Goal: Task Accomplishment & Management: Complete application form

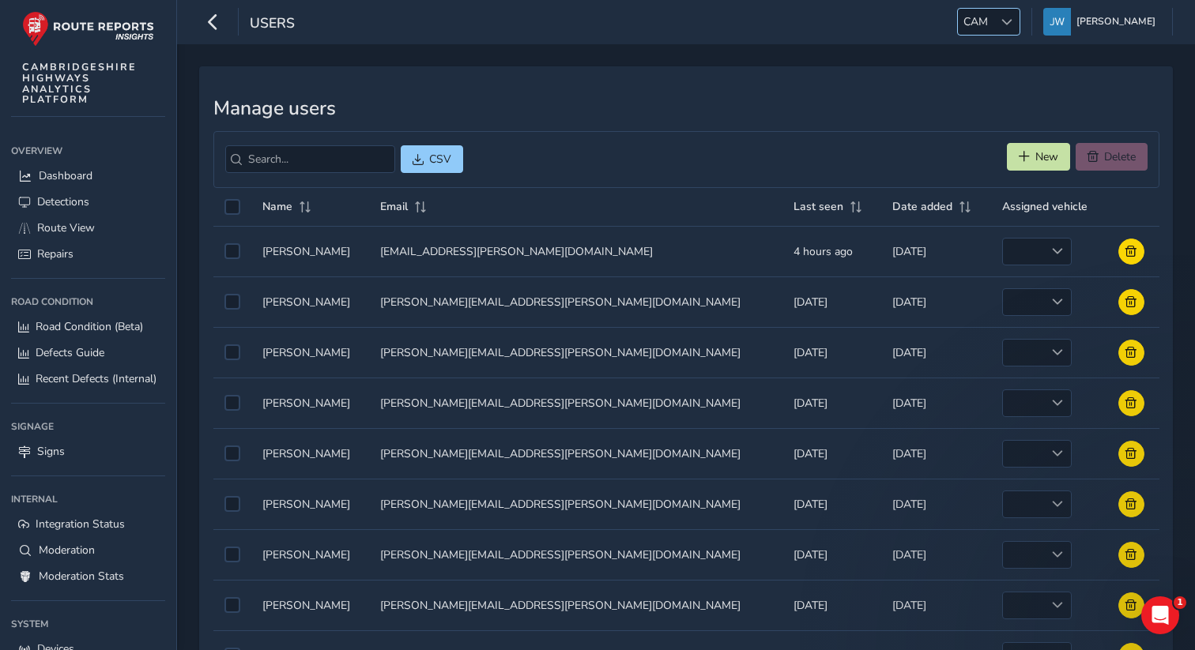
click at [1008, 30] on div at bounding box center [1006, 22] width 26 height 26
click at [992, 88] on li "TAM" at bounding box center [1026, 94] width 110 height 26
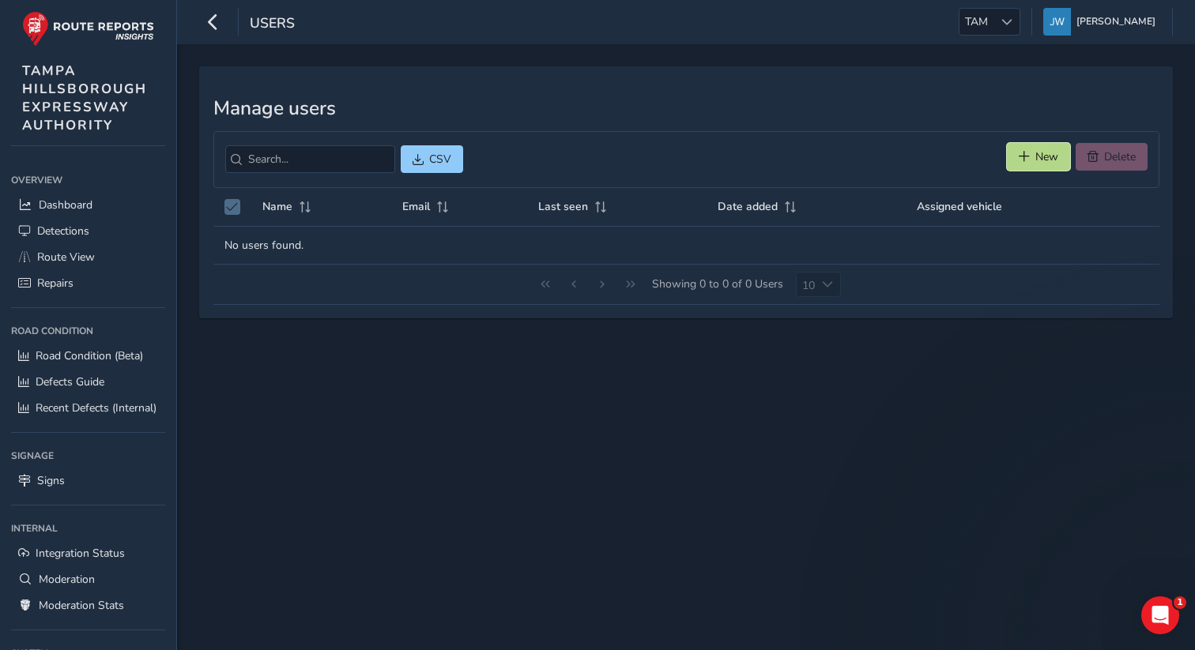
click at [1032, 155] on button "New" at bounding box center [1038, 157] width 63 height 28
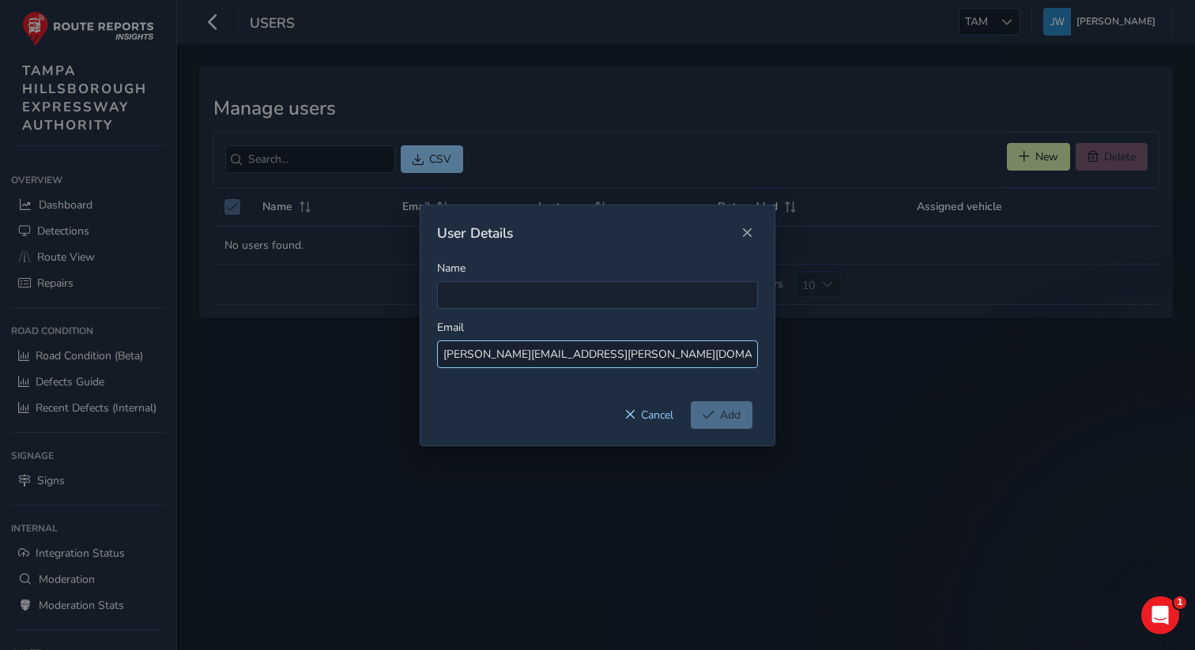
click at [474, 356] on input "[PERSON_NAME][EMAIL_ADDRESS][PERSON_NAME][DOMAIN_NAME]" at bounding box center [597, 355] width 321 height 28
type input "[PERSON_NAME][EMAIL_ADDRESS][PERSON_NAME][DOMAIN_NAME]"
click at [468, 303] on input "Name" at bounding box center [597, 295] width 321 height 28
paste input "[PERSON_NAME][EMAIL_ADDRESS][PERSON_NAME][DOMAIN_NAME]"
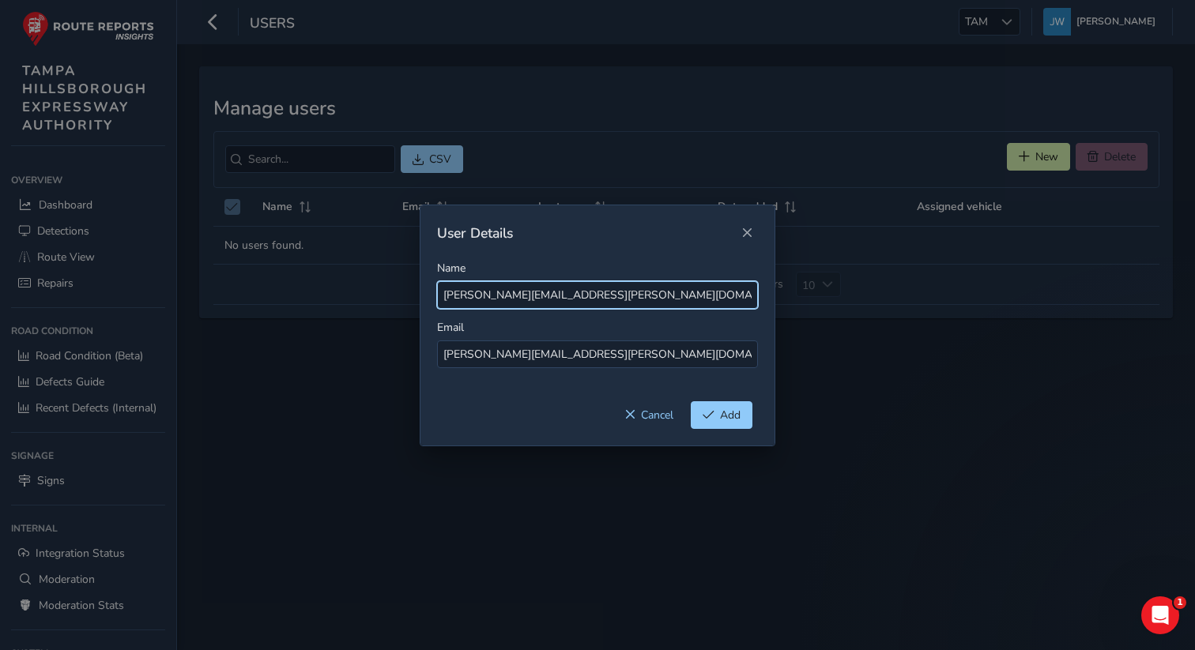
click at [476, 295] on input "[PERSON_NAME][EMAIL_ADDRESS][PERSON_NAME][DOMAIN_NAME]" at bounding box center [597, 295] width 321 height 28
drag, startPoint x: 645, startPoint y: 293, endPoint x: 511, endPoint y: 299, distance: 133.7
click at [511, 299] on input "Brian [EMAIL_ADDRESS][DOMAIN_NAME]" at bounding box center [597, 295] width 321 height 28
type input "[PERSON_NAME]"
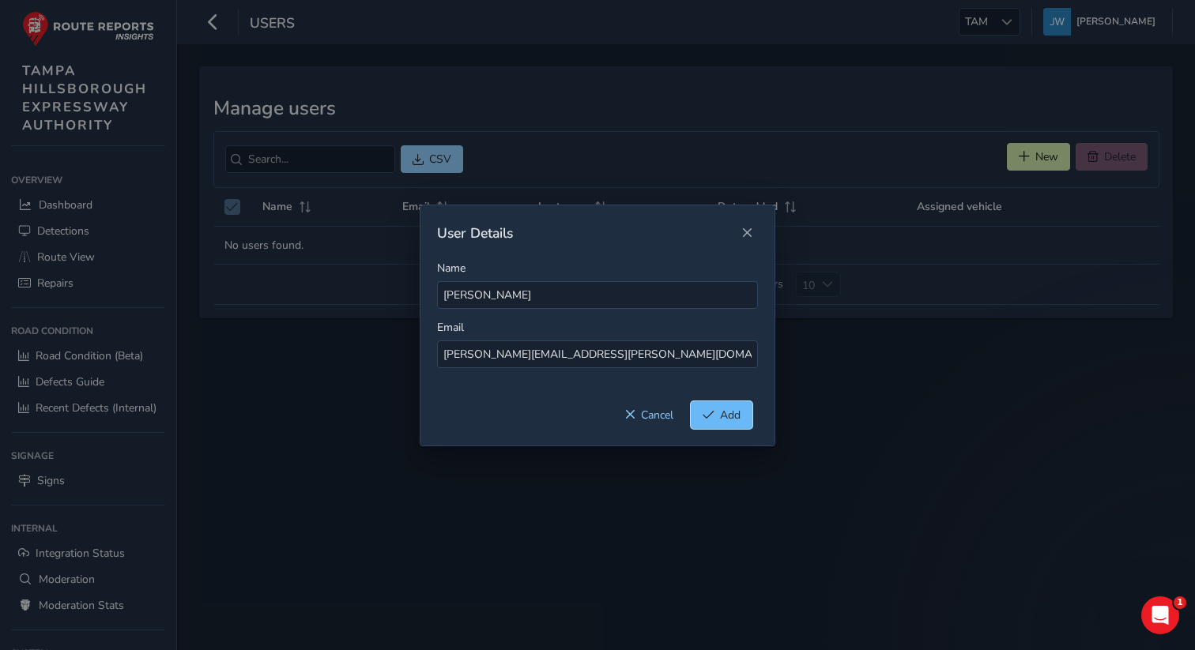
click at [729, 416] on span "Add" at bounding box center [730, 415] width 21 height 15
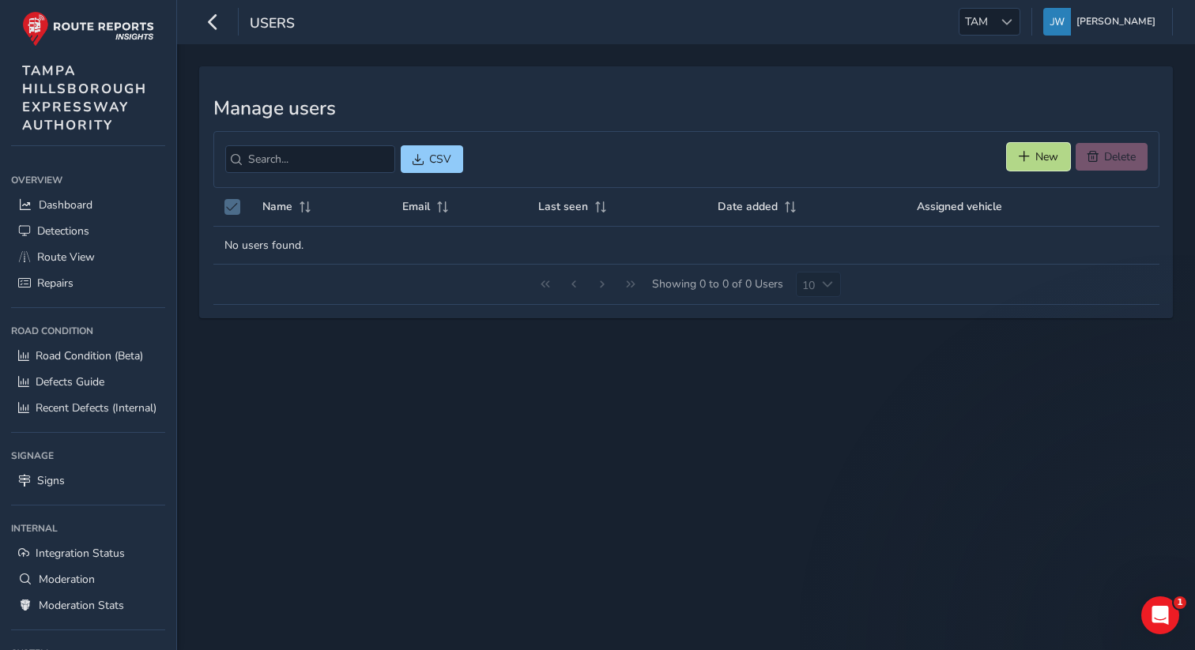
click at [1031, 158] on button "New" at bounding box center [1038, 157] width 63 height 28
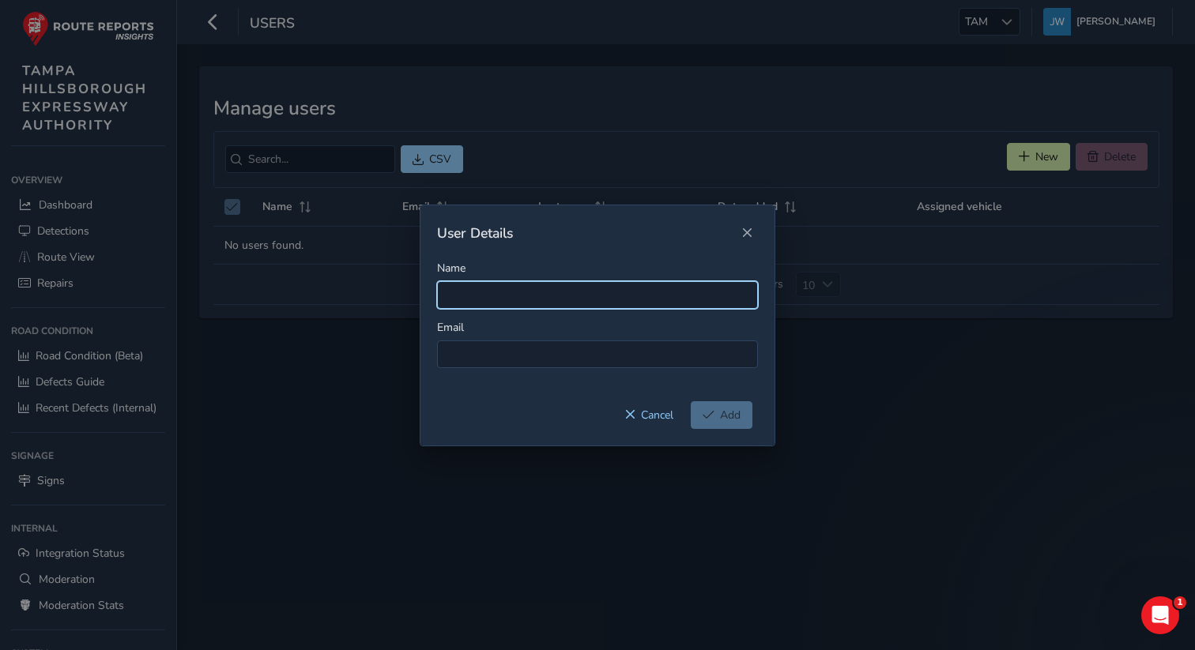
click at [487, 297] on input "Name" at bounding box center [597, 295] width 321 height 28
paste input "Greg.Deese@tampa-xway.com"
type input "Greg.Deese@tampa-xway.com"
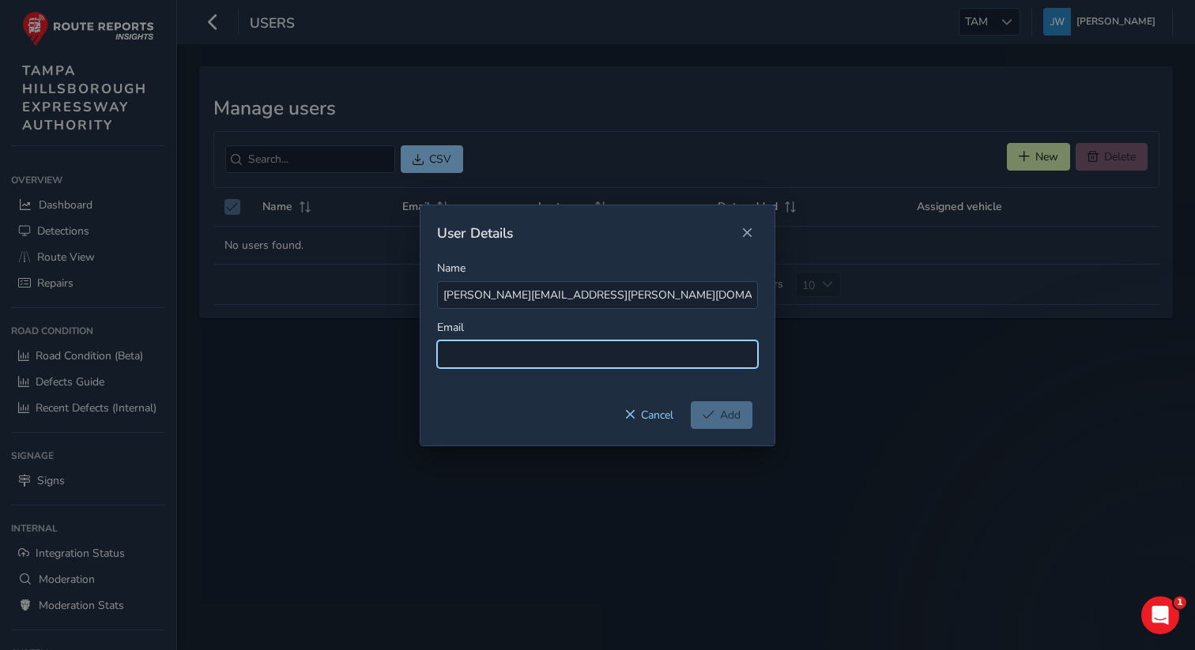
click at [480, 348] on input at bounding box center [597, 355] width 321 height 28
paste input "Greg.Deese@tampa-xway.com"
type input "Greg.Deese@tampa-xway.com"
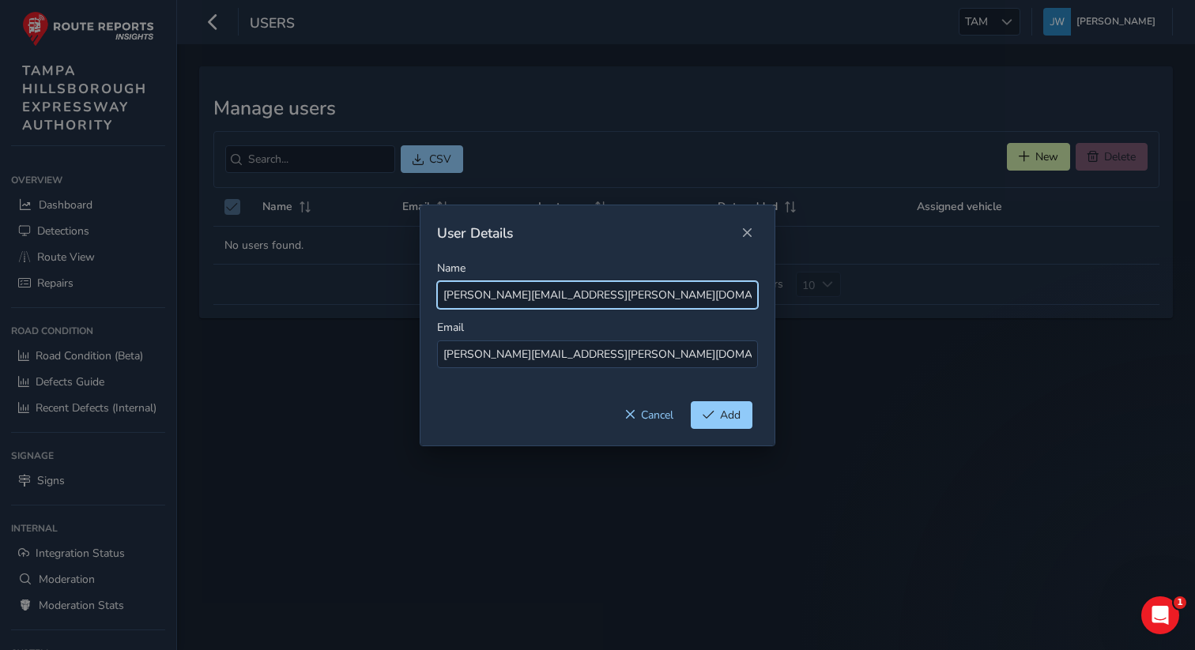
click at [474, 296] on input "Greg.Deese@tampa-xway.com" at bounding box center [597, 295] width 321 height 28
drag, startPoint x: 611, startPoint y: 306, endPoint x: 504, endPoint y: 300, distance: 106.8
click at [504, 300] on input "Greg Deese@tampa-xway.com" at bounding box center [597, 295] width 321 height 28
type input "Greg Deese"
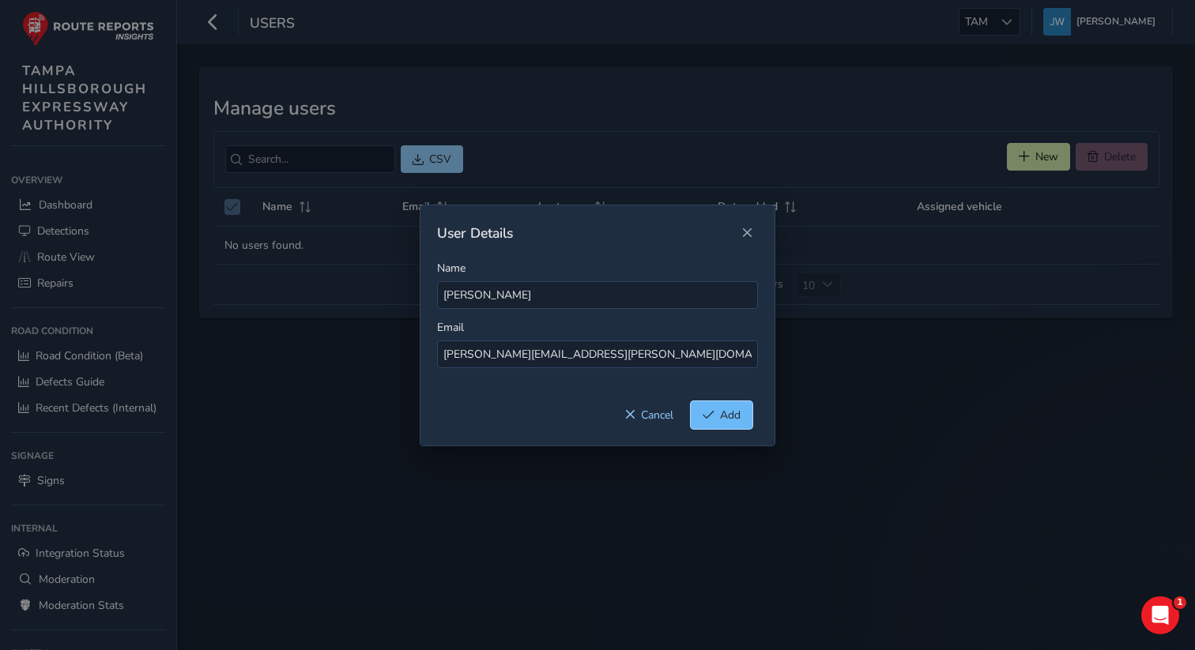
click at [722, 414] on span "Add" at bounding box center [730, 415] width 21 height 15
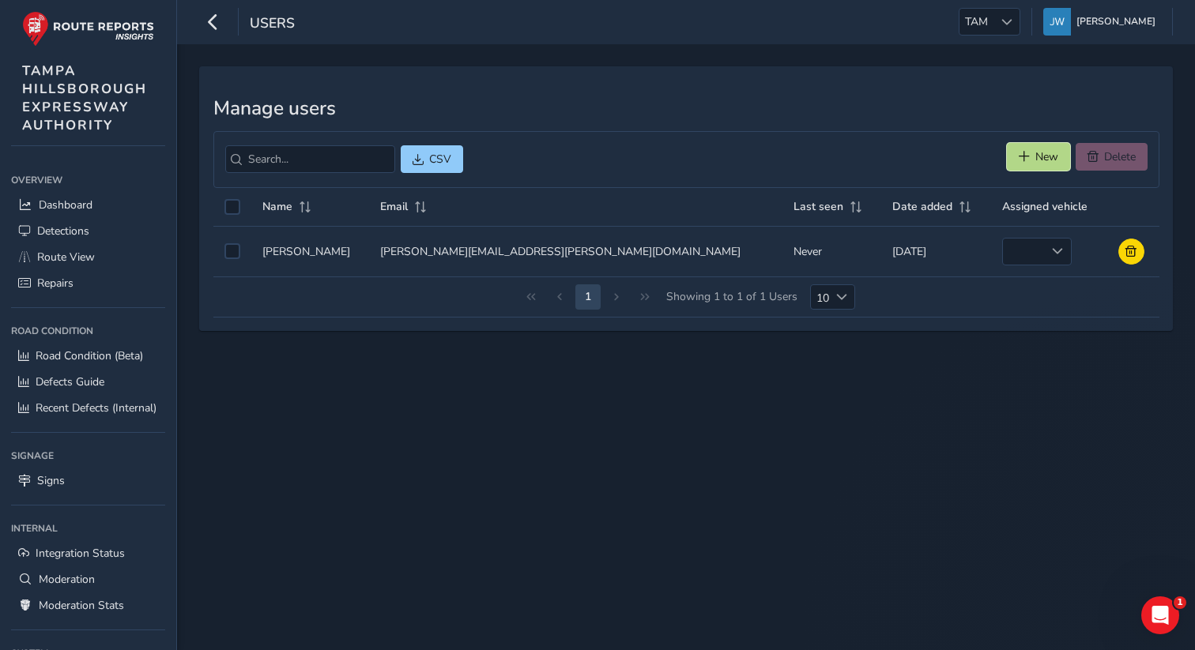
click at [1019, 153] on span "New" at bounding box center [1024, 156] width 11 height 11
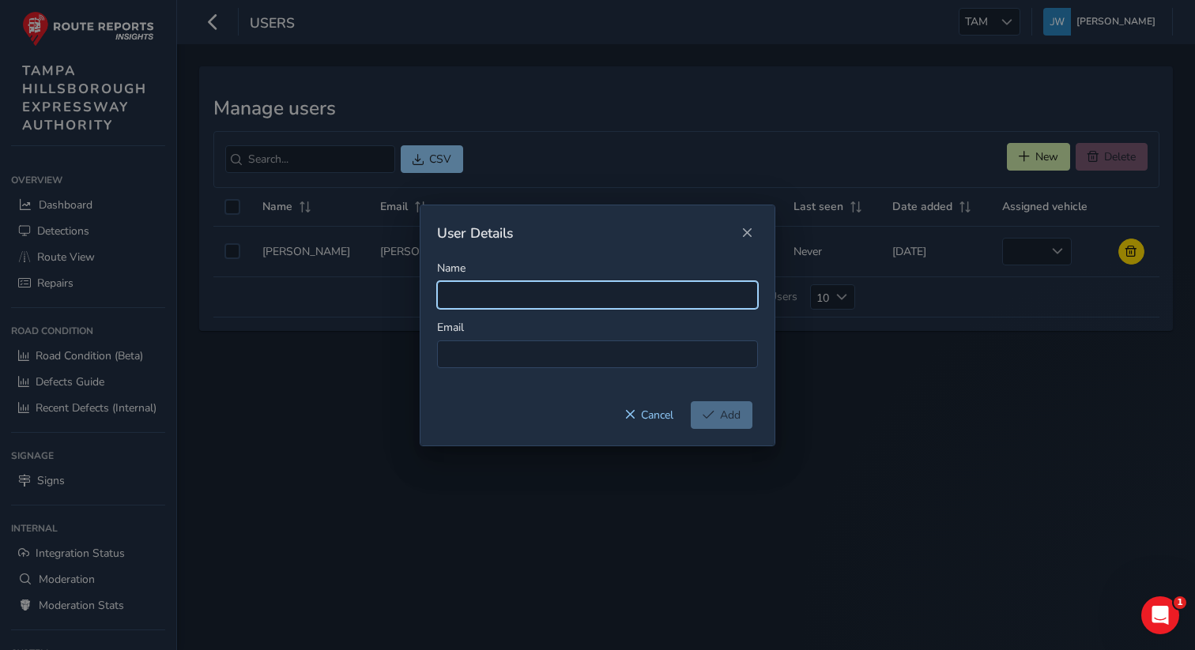
click at [468, 299] on input "Name" at bounding box center [597, 295] width 321 height 28
paste input "Judith.villegas@tampa-xway.com"
type input "Judith.villegas@tampa-xway.com"
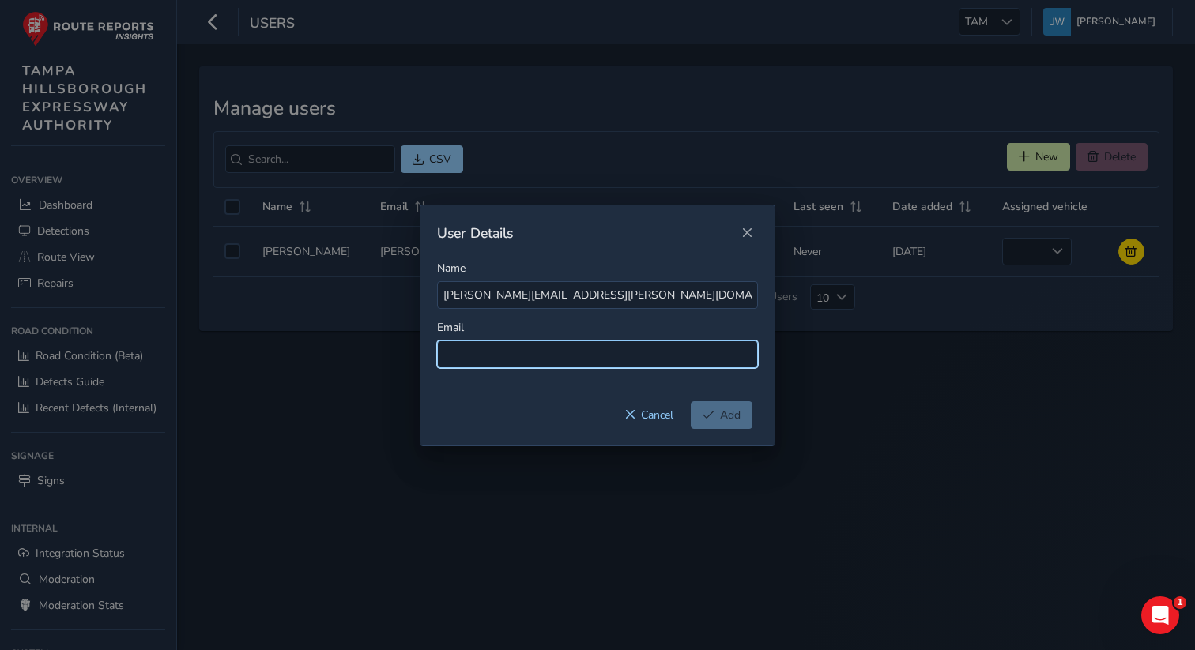
click at [464, 353] on input at bounding box center [597, 355] width 321 height 28
paste input "Judith.villegas@tampa-xway.com"
type input "Judith.villegas@tampa-xway.com"
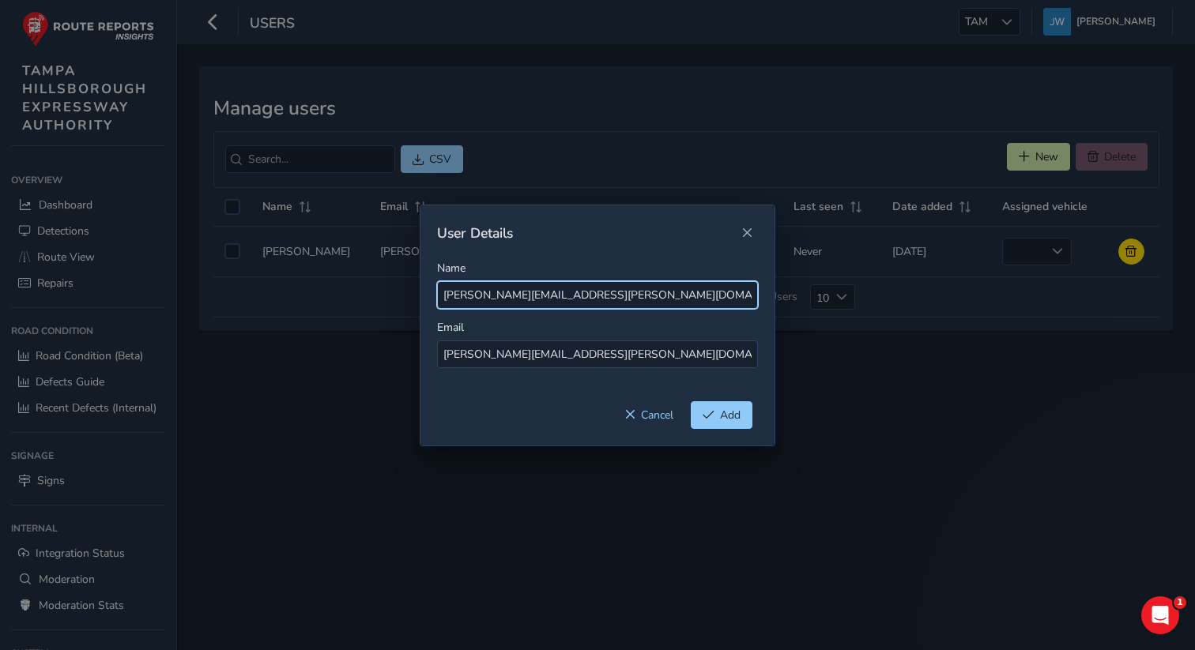
click at [477, 293] on input "Judith.villegas@tampa-xway.com" at bounding box center [597, 295] width 321 height 28
drag, startPoint x: 643, startPoint y: 300, endPoint x: 520, endPoint y: 296, distance: 123.3
click at [520, 296] on input "Judith Villegas@tampa-xway.com" at bounding box center [597, 295] width 321 height 28
type input "Judith Villegas"
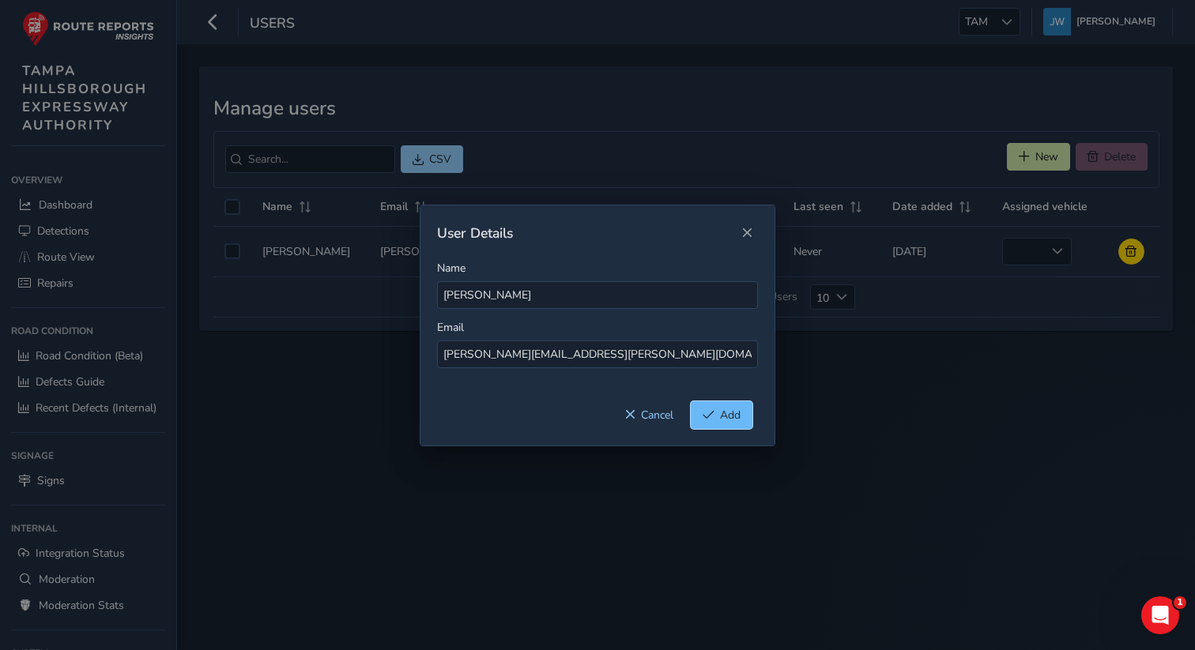
click at [723, 413] on span "Add" at bounding box center [730, 415] width 21 height 15
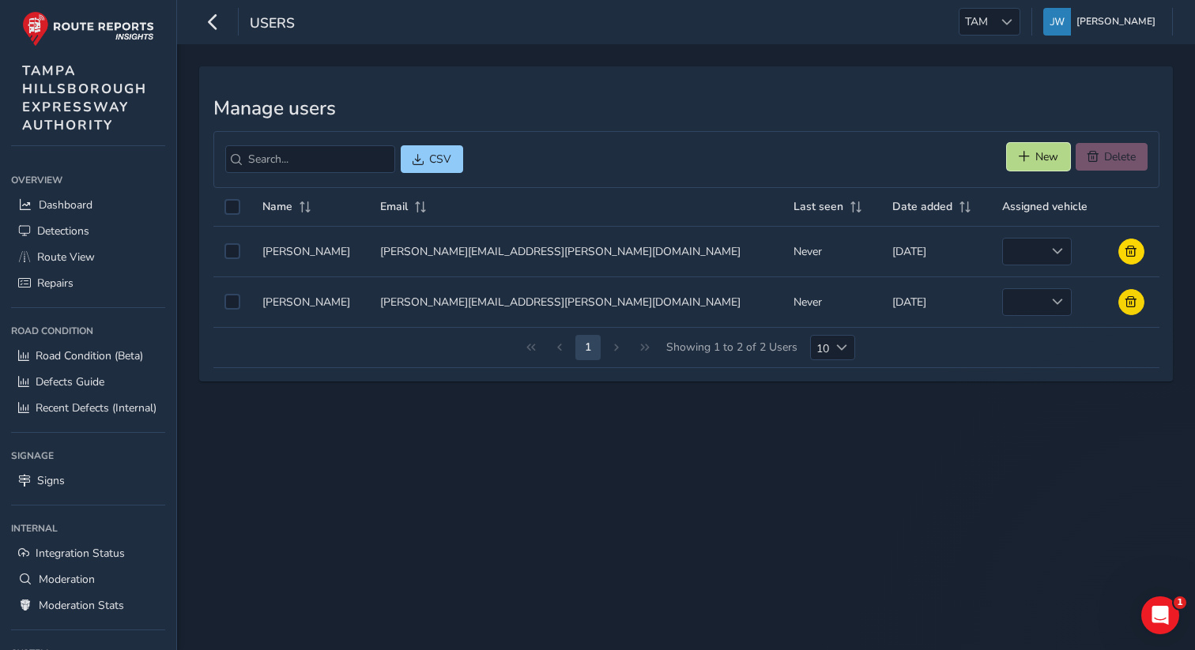
click at [1025, 153] on span "New" at bounding box center [1024, 156] width 11 height 11
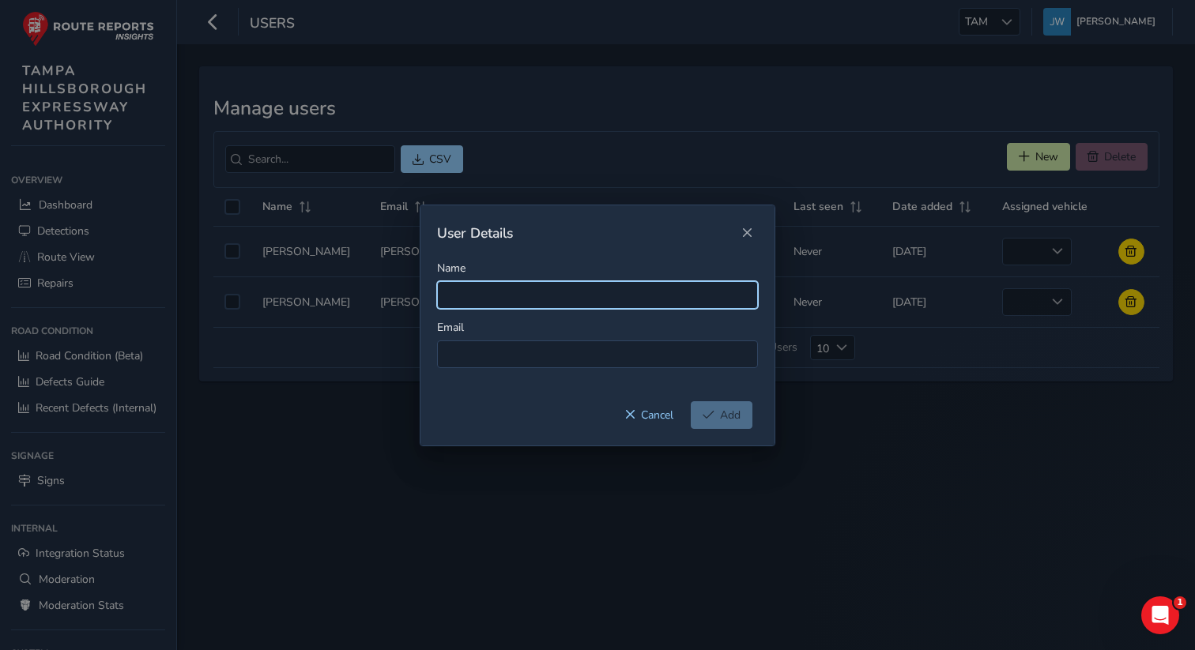
click at [508, 302] on input "Name" at bounding box center [597, 295] width 321 height 28
paste input "Giovane.dosSantos@tampa-xway.com"
type input "Giovane.dosSantos@tampa-xway.com"
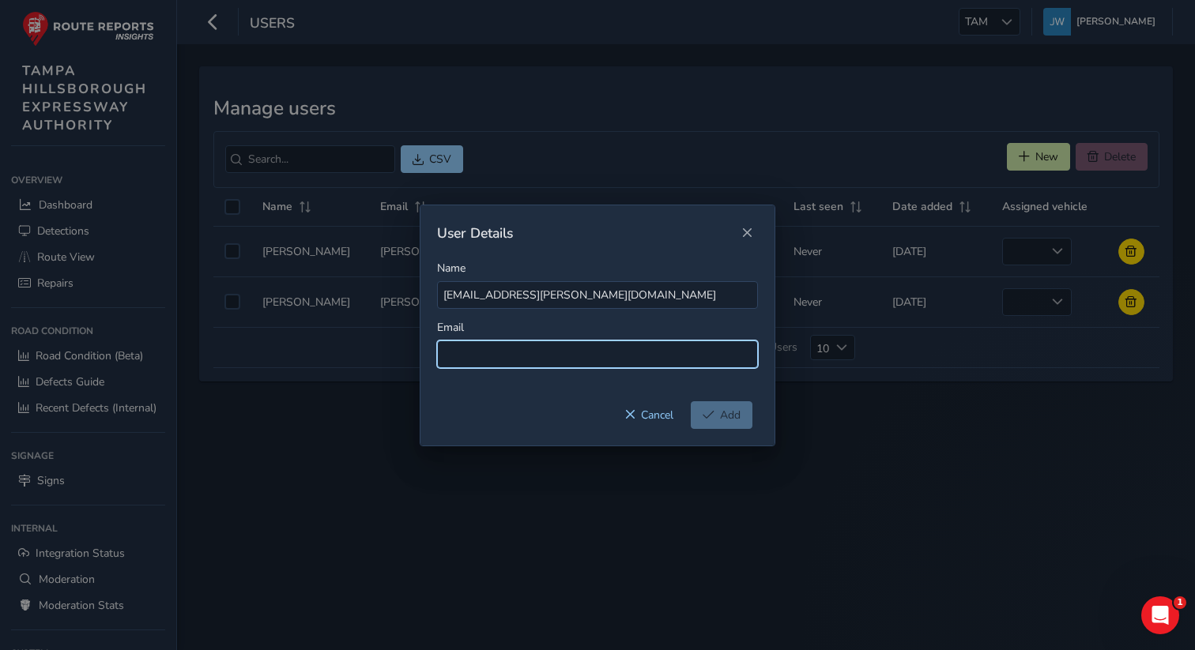
click at [474, 358] on input at bounding box center [597, 355] width 321 height 28
paste input "Giovane.dosSantos@tampa-xway.com"
type input "Giovane.dosSantos@tampa-xway.com"
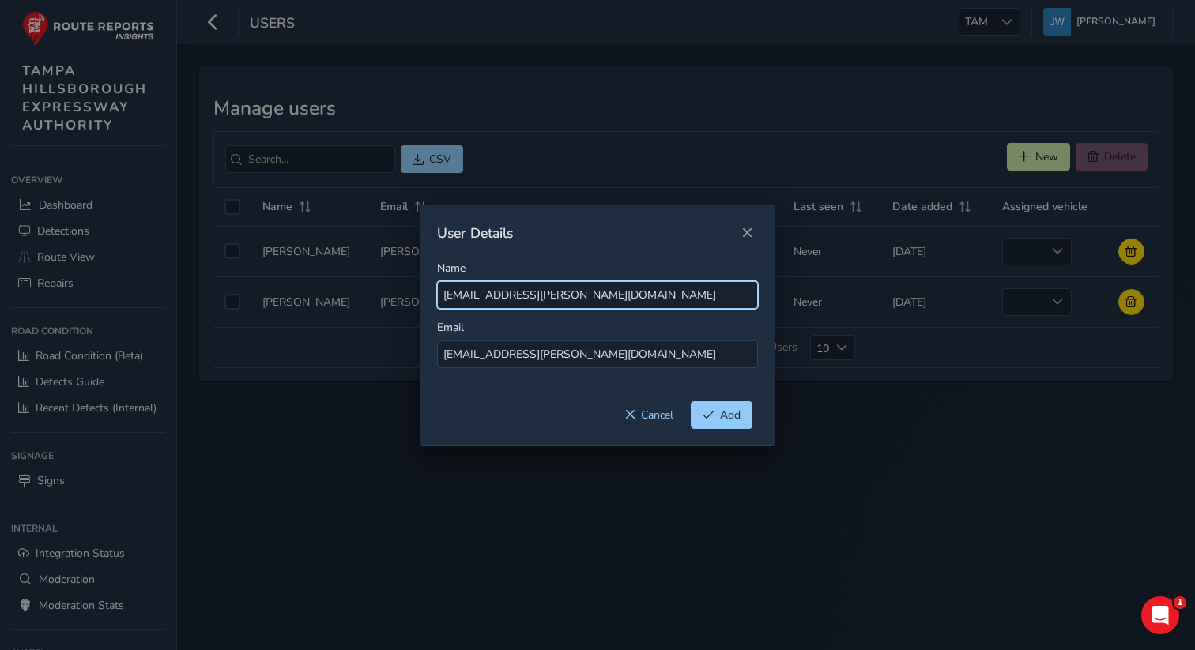
drag, startPoint x: 537, startPoint y: 296, endPoint x: 686, endPoint y: 292, distance: 148.6
click at [686, 292] on input "Giovane.dosSantos@tampa-xway.com" at bounding box center [597, 295] width 321 height 28
click at [487, 300] on input "Giovane.dosSantos" at bounding box center [597, 295] width 321 height 28
type input "Giovane Dos Santos"
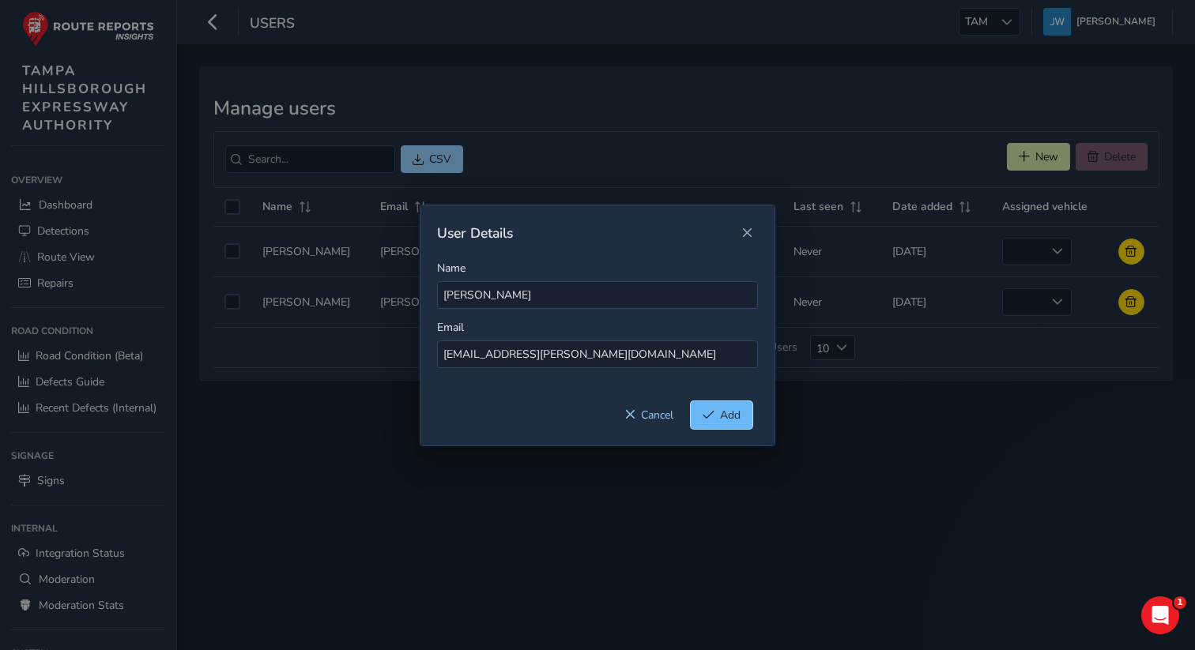
click at [711, 416] on span "Add" at bounding box center [709, 414] width 12 height 11
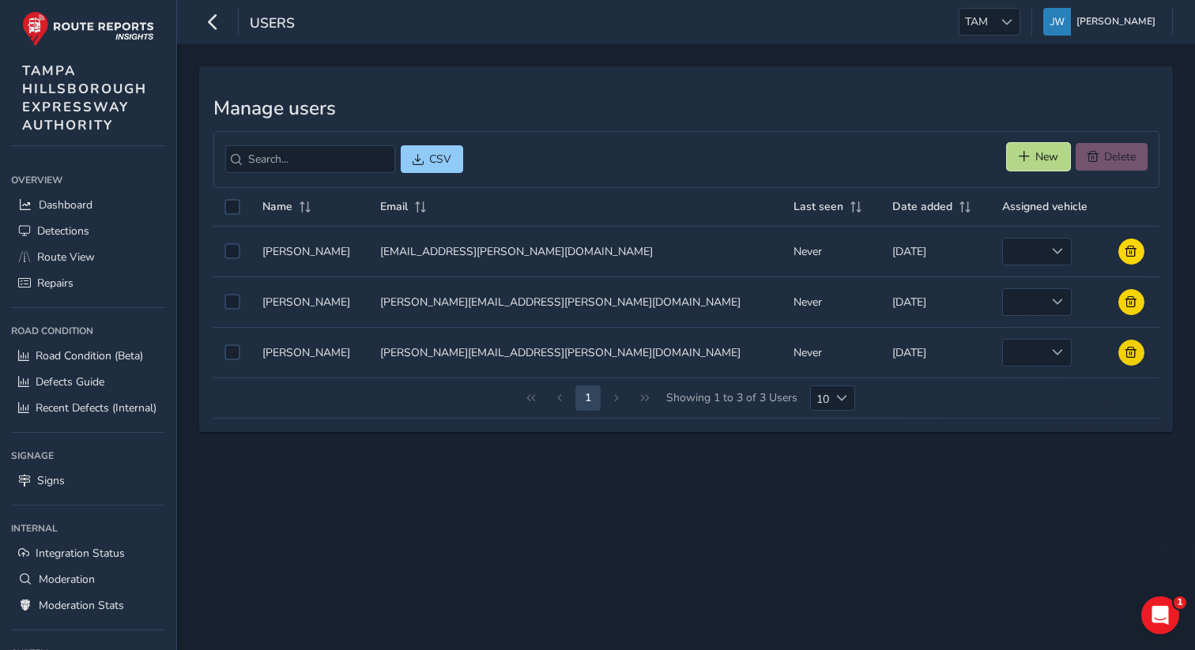
click at [1023, 160] on span "New" at bounding box center [1024, 156] width 11 height 11
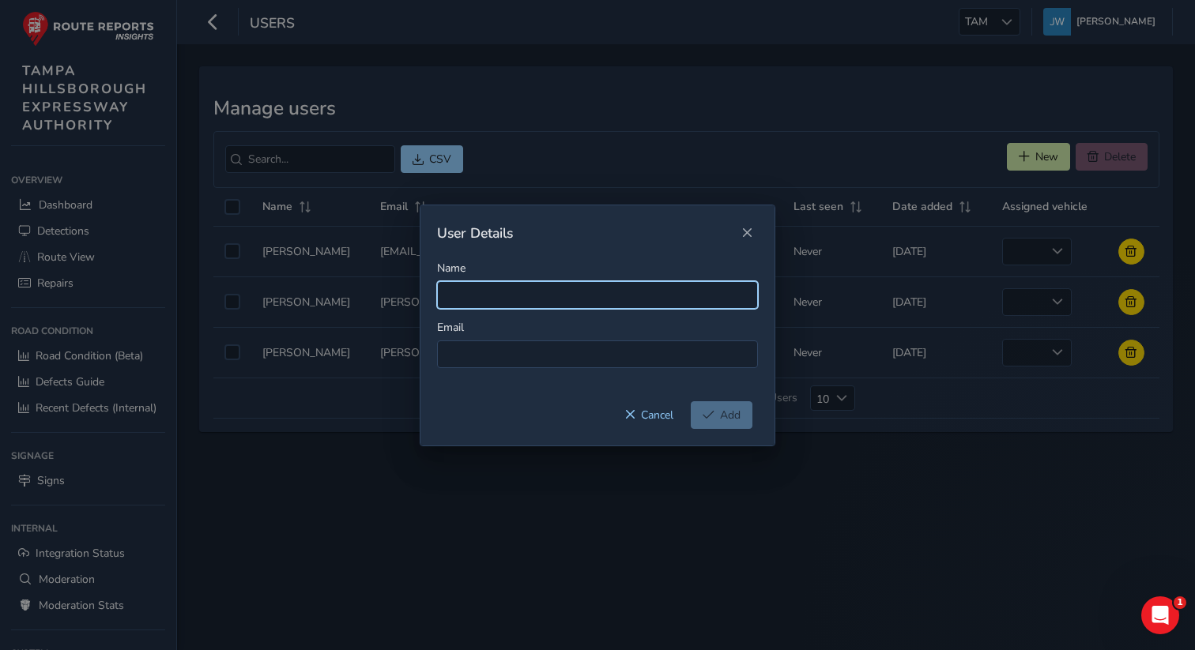
click at [511, 293] on input "Name" at bounding box center [597, 295] width 321 height 28
paste input "gburcham@HNTB.com"
type input "gburcham@HNTB.com"
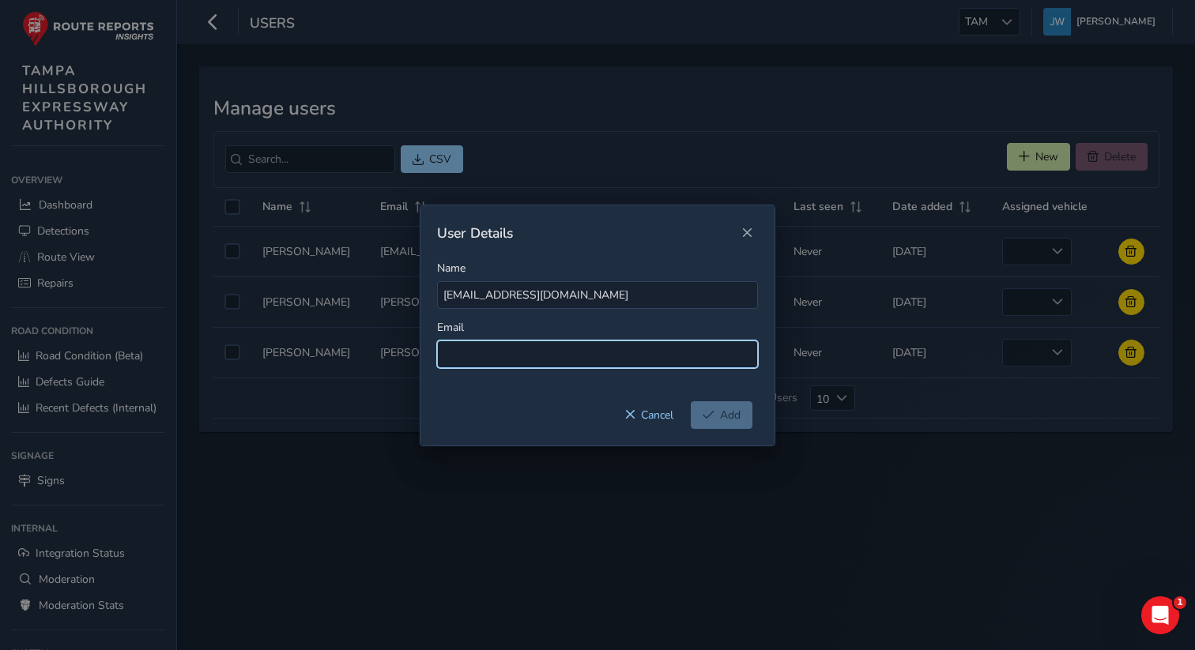
click at [471, 356] on input at bounding box center [597, 355] width 321 height 28
paste input "gburcham@HNTB.com"
type input "gburcham@HNTB.com"
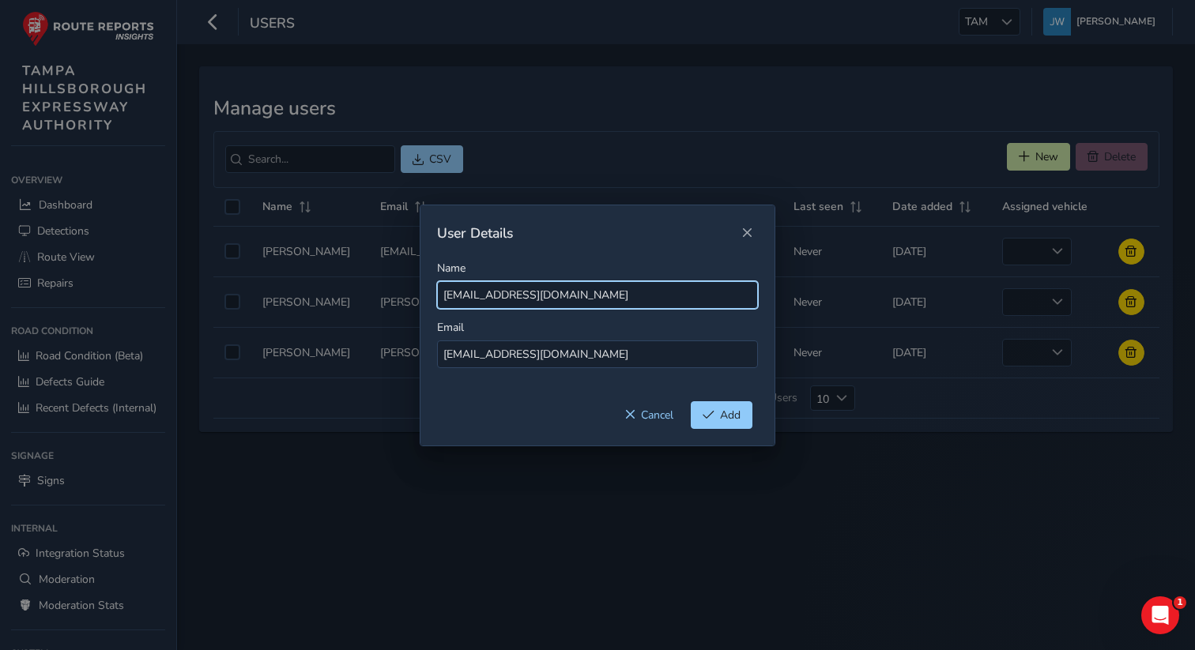
drag, startPoint x: 446, startPoint y: 296, endPoint x: 435, endPoint y: 294, distance: 12.0
click at [435, 294] on div "Name gburcham@HNTB.com Email gburcham@HNTB.com" at bounding box center [597, 331] width 354 height 141
drag, startPoint x: 593, startPoint y: 292, endPoint x: 523, endPoint y: 293, distance: 69.6
click at [523, 293] on input "Ginny Burcham@HNTB.com" at bounding box center [597, 295] width 321 height 28
type input "Ginny Burcham"
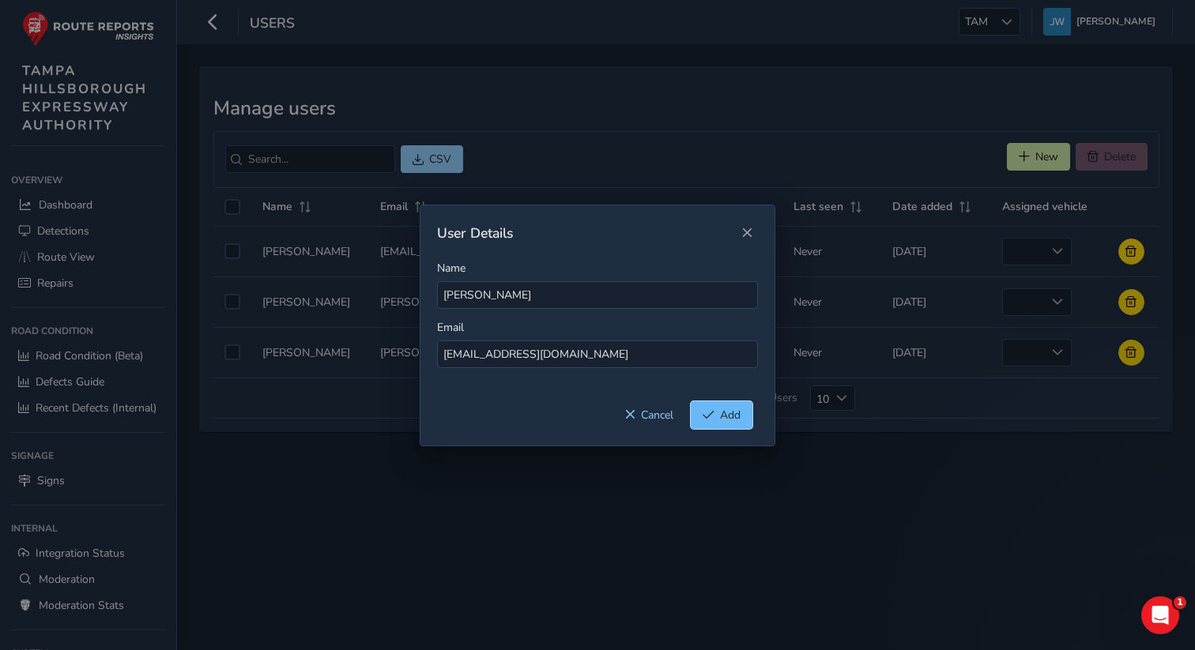
click at [724, 415] on span "Add" at bounding box center [730, 415] width 21 height 15
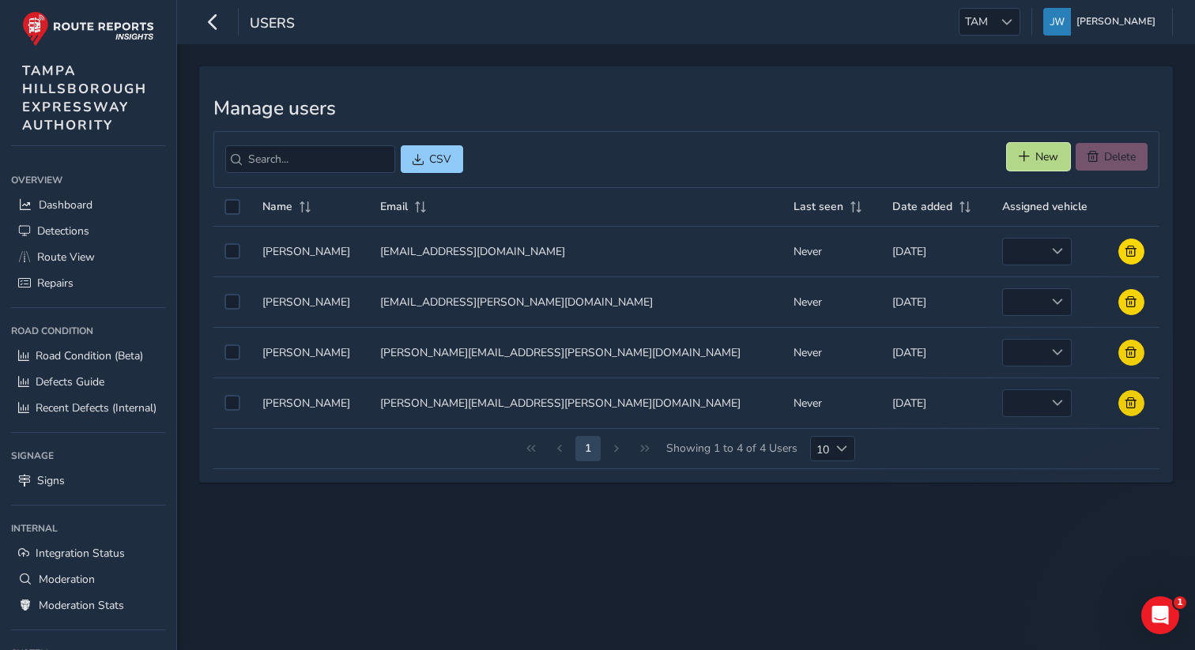
click at [1038, 154] on span "New" at bounding box center [1046, 156] width 23 height 15
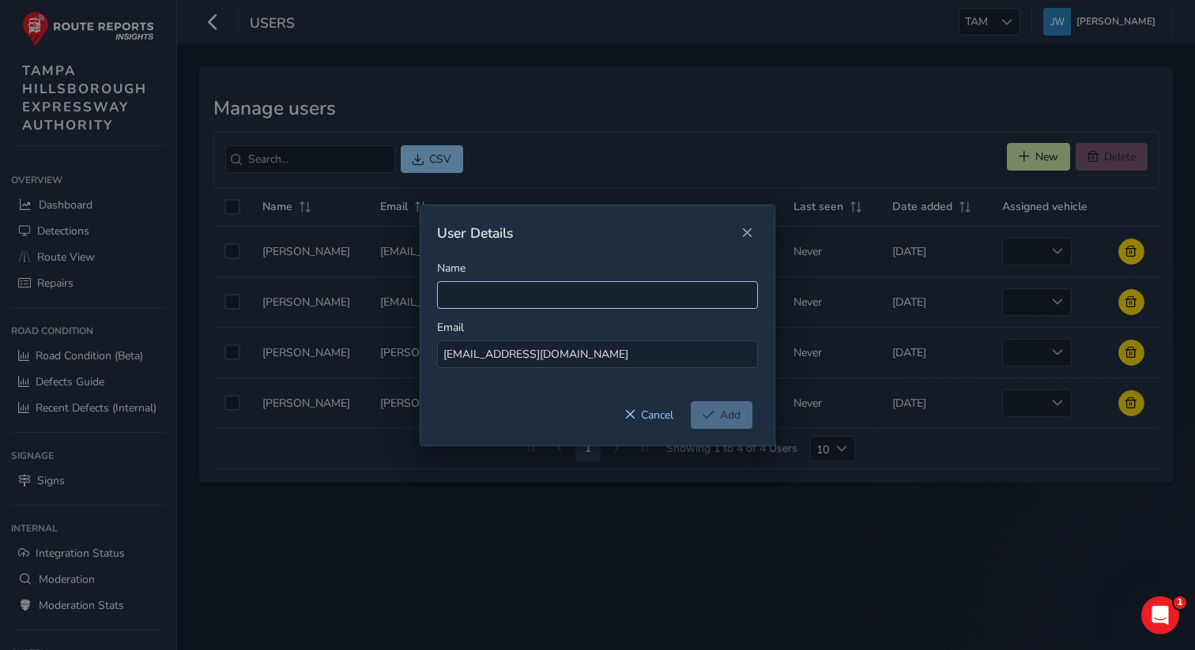
type input "bfurniss@HNTB.com"
click at [462, 294] on input "Name" at bounding box center [597, 295] width 321 height 28
paste input "bfurniss@HNTB.com"
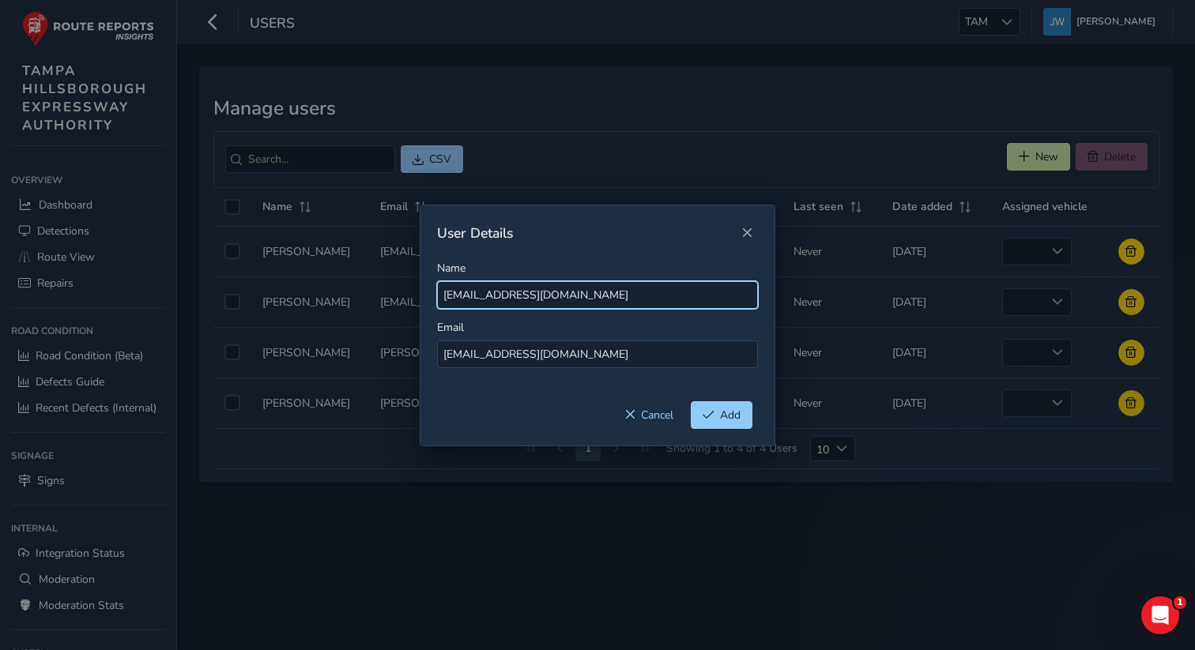
drag, startPoint x: 452, startPoint y: 296, endPoint x: 426, endPoint y: 296, distance: 26.1
click at [426, 296] on div "Name bfurniss@HNTB.com Email bfurniss@HNTB.com" at bounding box center [597, 331] width 354 height 141
drag, startPoint x: 576, startPoint y: 296, endPoint x: 514, endPoint y: 302, distance: 62.7
click at [514, 302] on input "Brian Furniss@HNTB.com" at bounding box center [597, 295] width 321 height 28
type input "Brian Furniss"
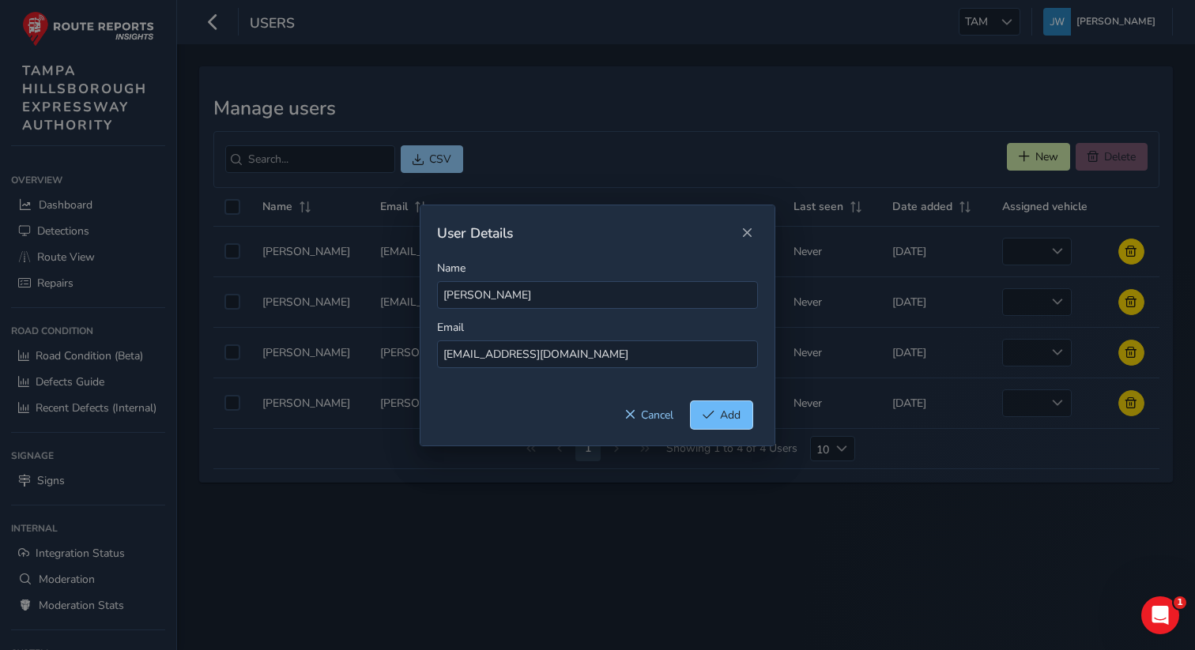
click at [727, 418] on span "Add" at bounding box center [730, 415] width 21 height 15
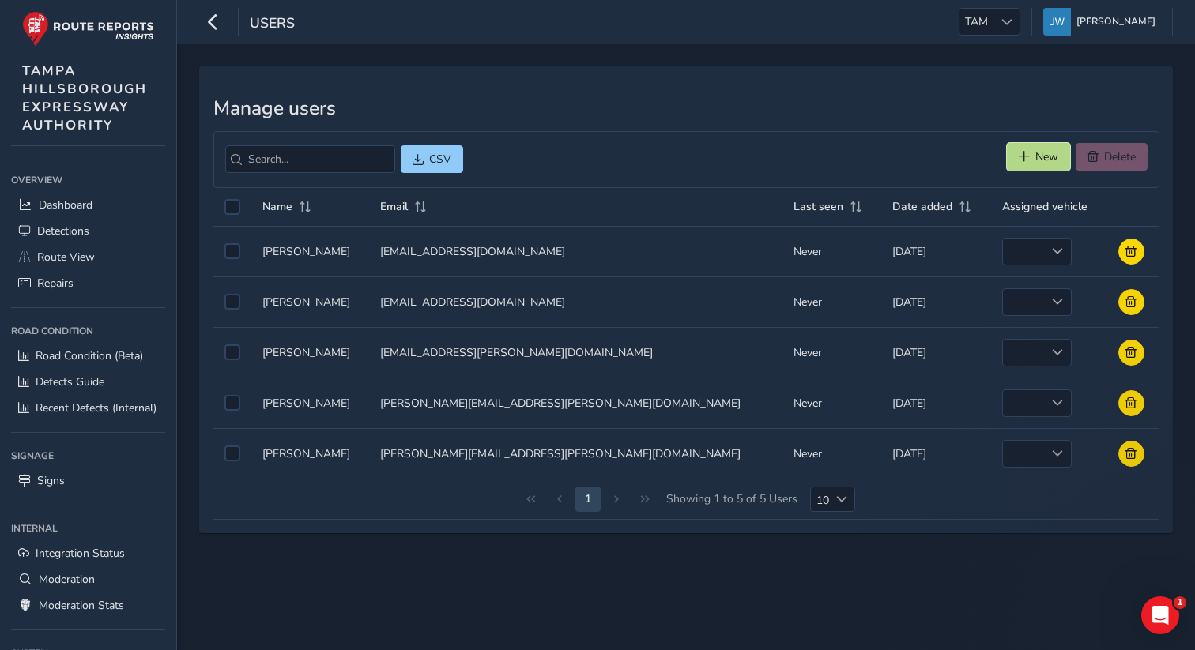
click at [1031, 160] on button "New" at bounding box center [1038, 157] width 63 height 28
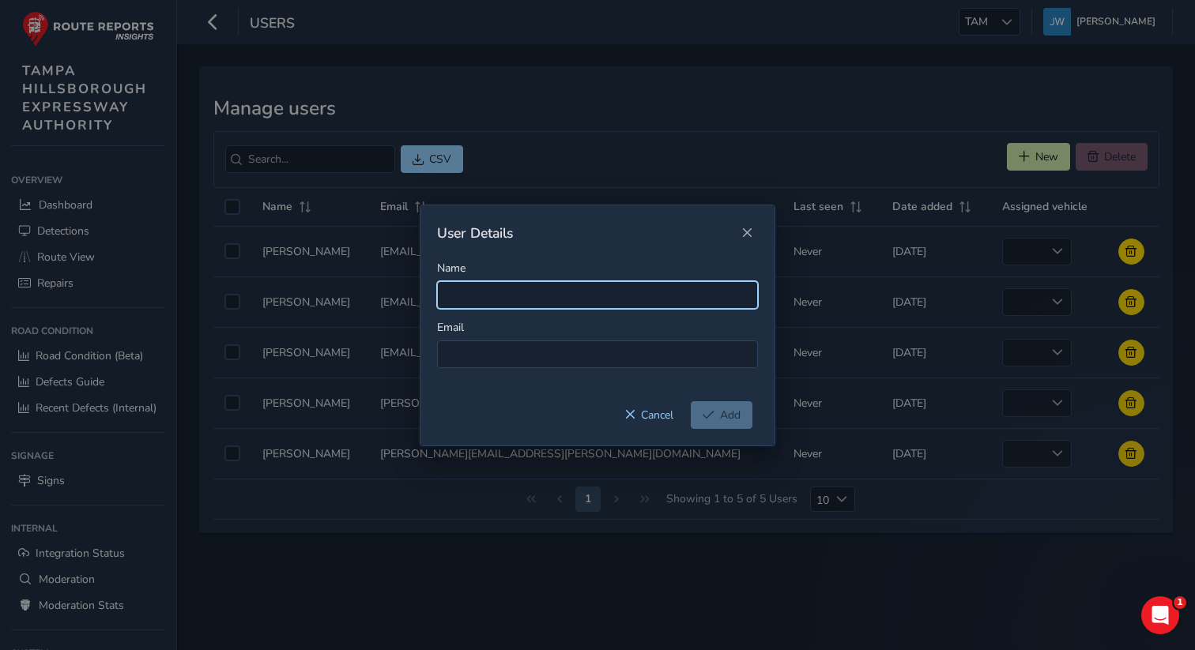
click at [510, 293] on input "Name" at bounding box center [597, 295] width 321 height 28
paste input "[PERSON_NAME][EMAIL_ADDRESS][PERSON_NAME][DOMAIN_NAME]"
type input "[PERSON_NAME][EMAIL_ADDRESS][PERSON_NAME][DOMAIN_NAME]"
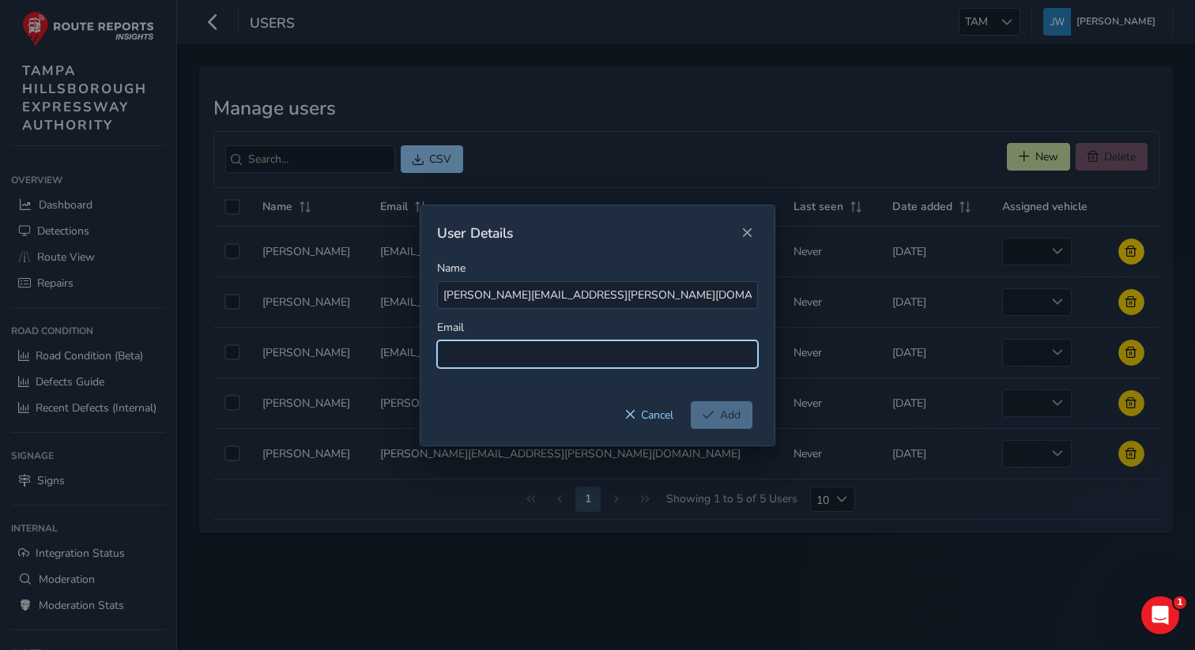
click at [465, 357] on input at bounding box center [597, 355] width 321 height 28
paste input "[PERSON_NAME][EMAIL_ADDRESS][PERSON_NAME][DOMAIN_NAME]"
type input "[PERSON_NAME][EMAIL_ADDRESS][PERSON_NAME][DOMAIN_NAME]"
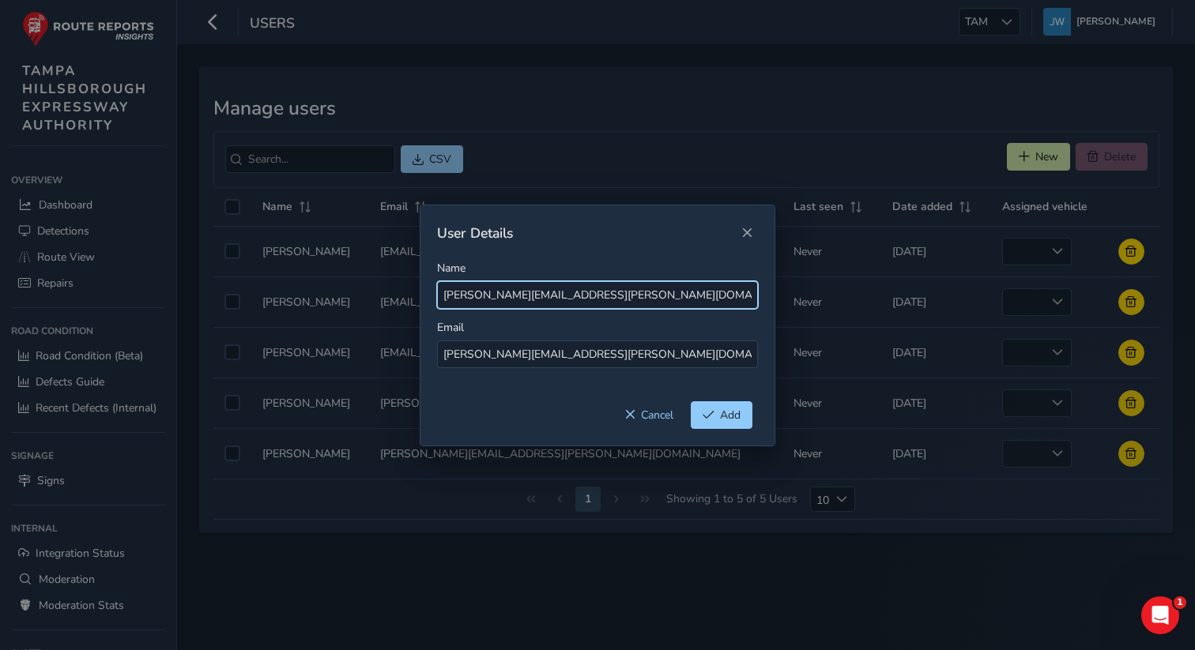
drag, startPoint x: 618, startPoint y: 293, endPoint x: 515, endPoint y: 296, distance: 102.8
click at [515, 296] on input "[PERSON_NAME][EMAIL_ADDRESS][PERSON_NAME][DOMAIN_NAME]" at bounding box center [597, 295] width 321 height 28
click at [474, 299] on input "Brian.McElroy" at bounding box center [597, 295] width 321 height 28
type input "[PERSON_NAME]"
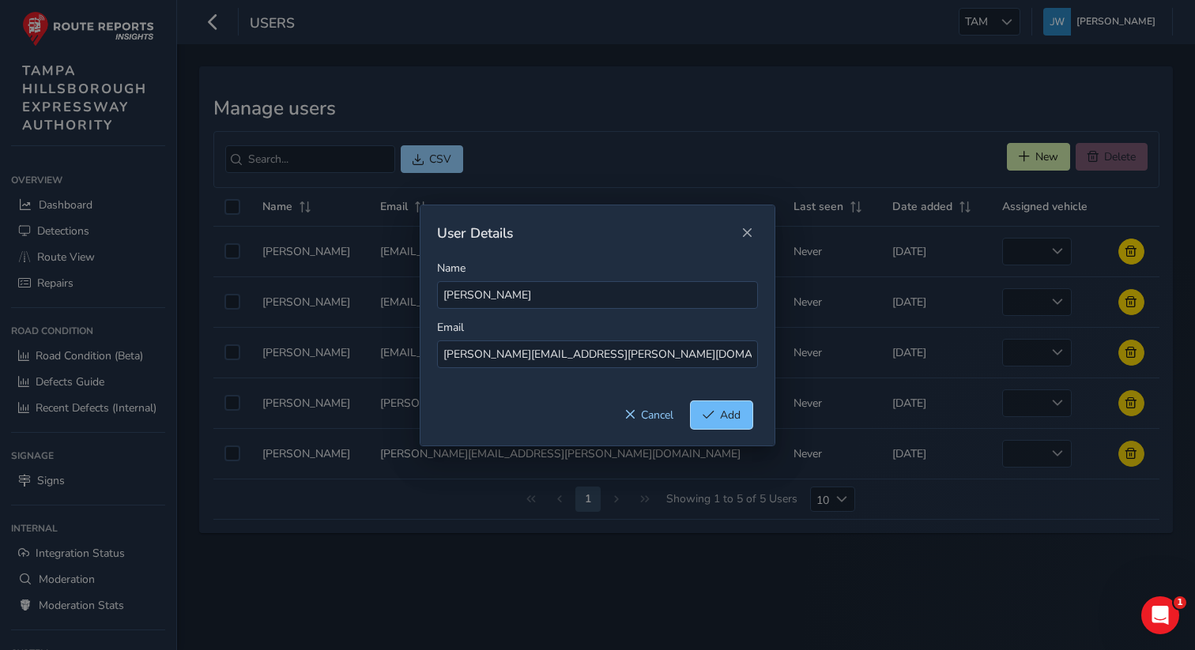
click at [718, 412] on button "Add" at bounding box center [722, 415] width 62 height 28
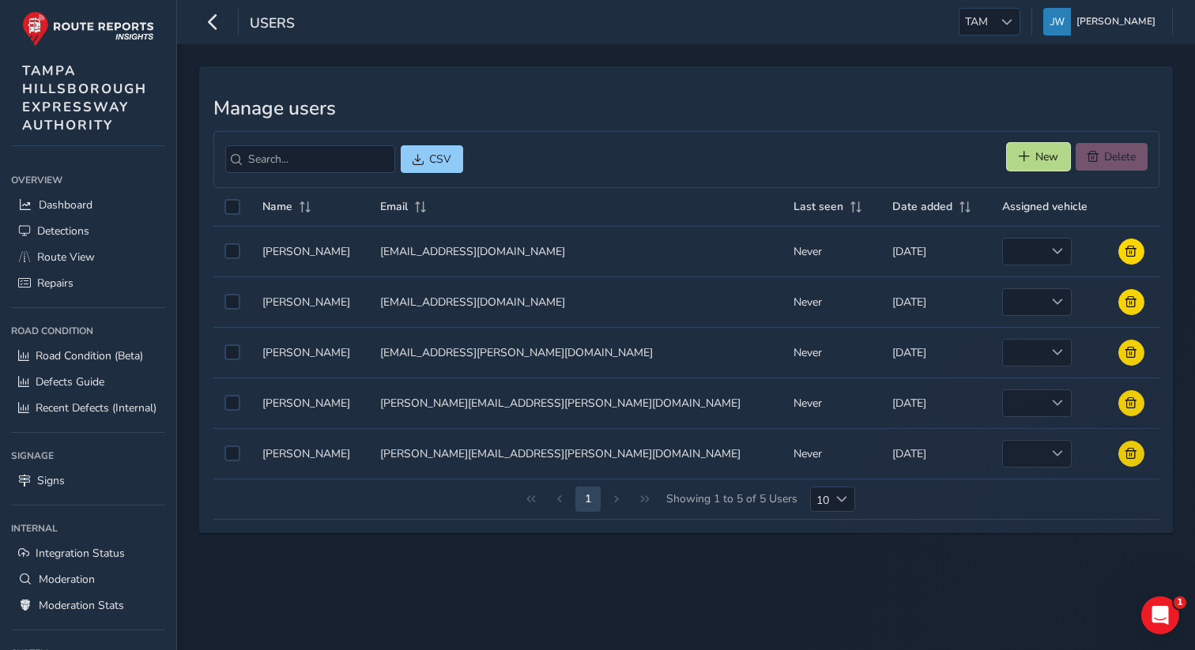
click at [1028, 153] on button "New" at bounding box center [1038, 157] width 63 height 28
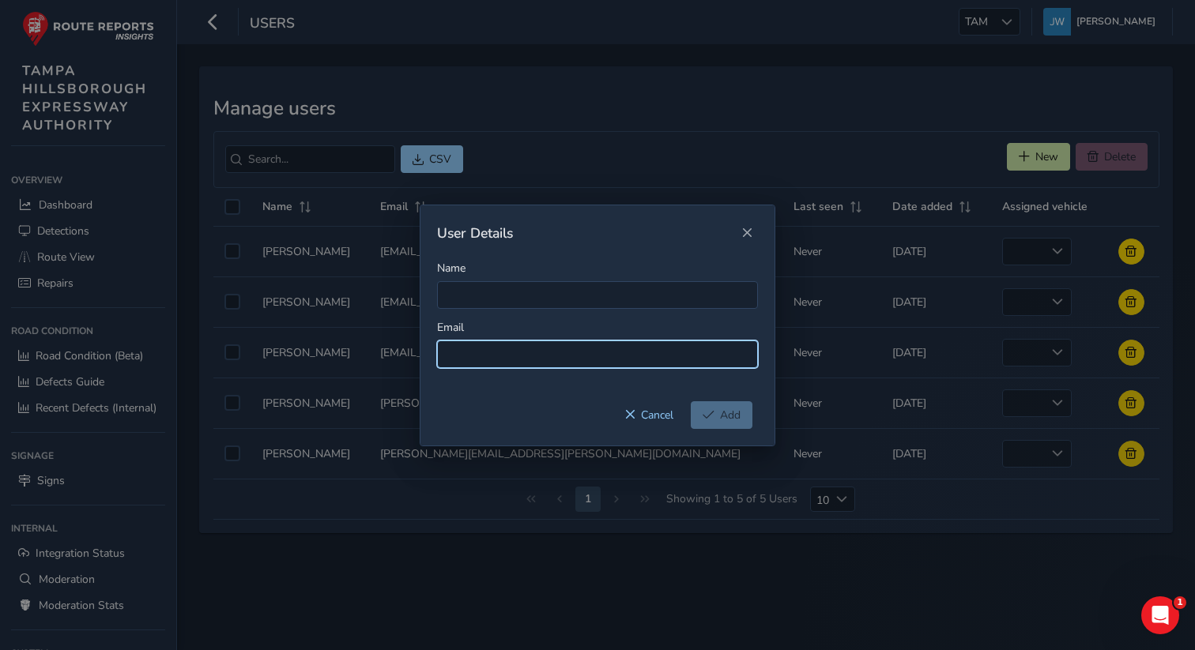
paste input "[PERSON_NAME][EMAIL_ADDRESS][PERSON_NAME][DOMAIN_NAME]"
type input "[PERSON_NAME][EMAIL_ADDRESS][PERSON_NAME][DOMAIN_NAME]"
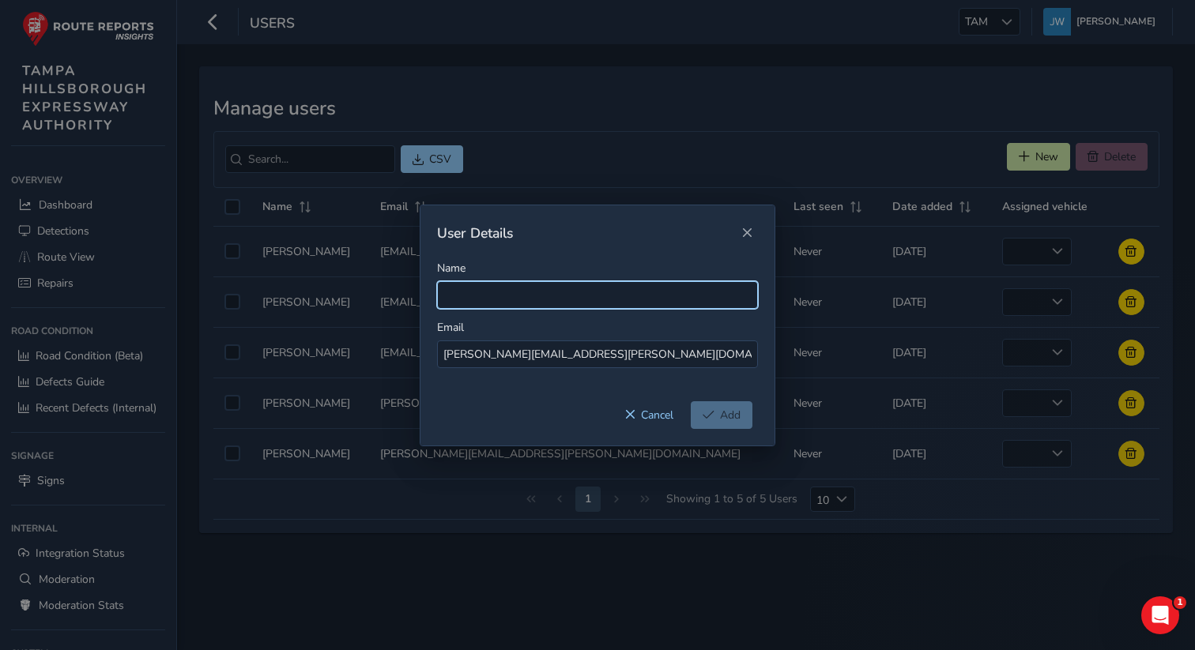
click at [456, 303] on input "Name" at bounding box center [597, 295] width 321 height 28
paste input "[PERSON_NAME][EMAIL_ADDRESS][PERSON_NAME][DOMAIN_NAME]"
click at [606, 302] on input "[PERSON_NAME][EMAIL_ADDRESS][PERSON_NAME][DOMAIN_NAME]" at bounding box center [597, 295] width 321 height 28
drag, startPoint x: 608, startPoint y: 297, endPoint x: 516, endPoint y: 295, distance: 91.7
click at [516, 295] on input "[PERSON_NAME][EMAIL_ADDRESS][PERSON_NAME][DOMAIN_NAME]" at bounding box center [597, 295] width 321 height 28
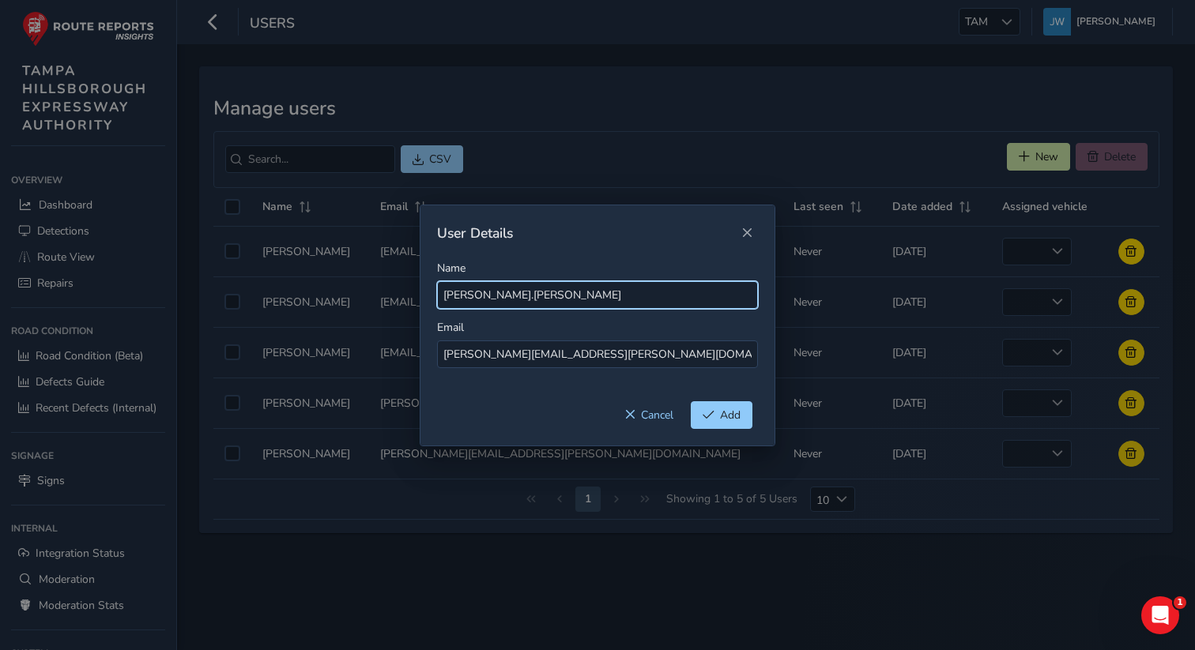
click at [472, 296] on input "Brian.McElroy" at bounding box center [597, 295] width 321 height 28
type input "[PERSON_NAME]"
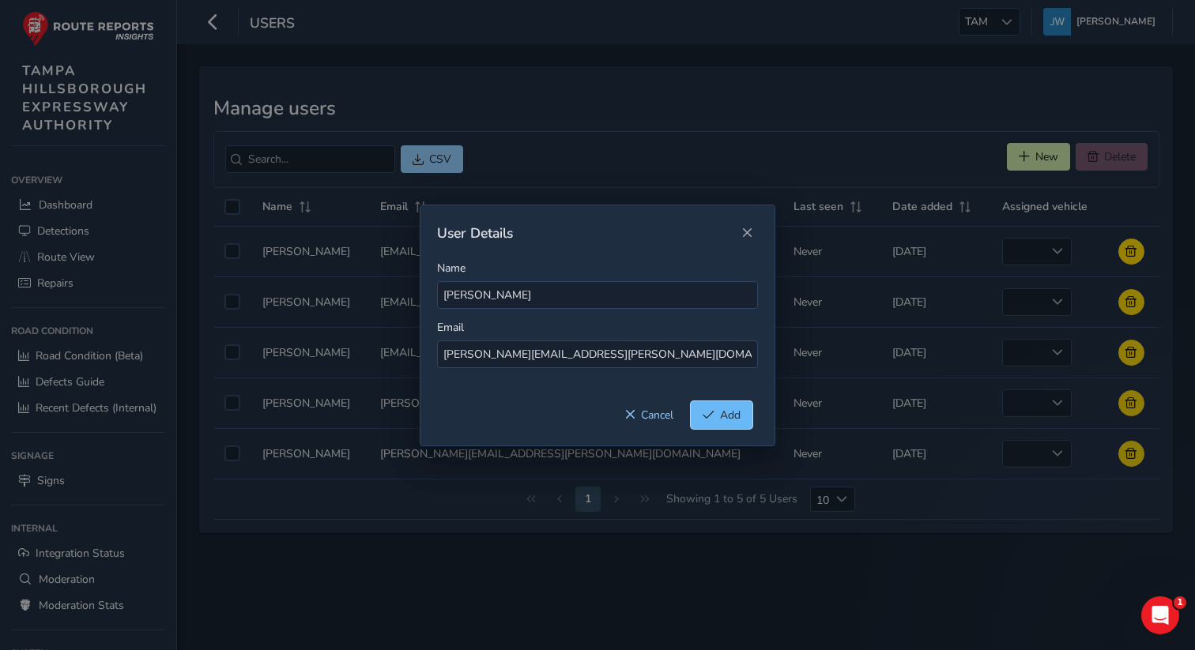
click at [724, 416] on span "Add" at bounding box center [730, 415] width 21 height 15
